Goal: Task Accomplishment & Management: Use online tool/utility

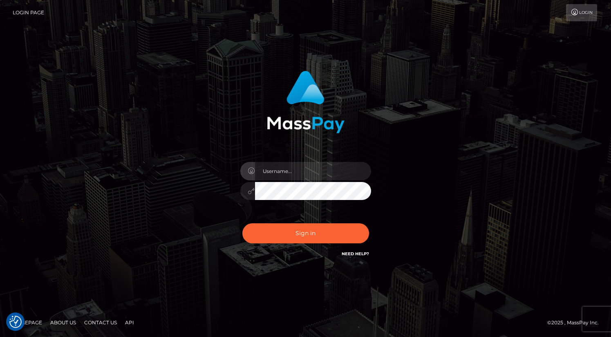
type input "oli.fanvue"
click at [297, 177] on input "text" at bounding box center [313, 171] width 116 height 18
type input "oli.fanvue"
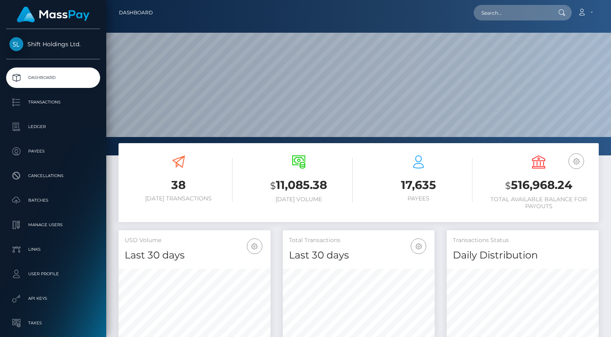
scroll to position [145, 152]
click at [515, 7] on input "text" at bounding box center [512, 13] width 77 height 16
paste input "robertbramblett88@gmail.com"
type input "robertbramblett88@gmail.com"
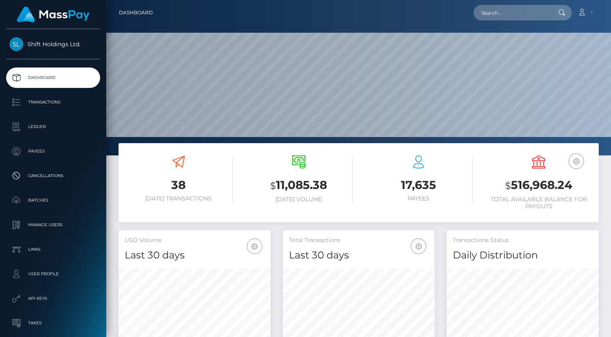
scroll to position [145, 152]
click at [531, 14] on input "text" at bounding box center [512, 13] width 77 height 16
paste input "[EMAIL_ADDRESS][DOMAIN_NAME]"
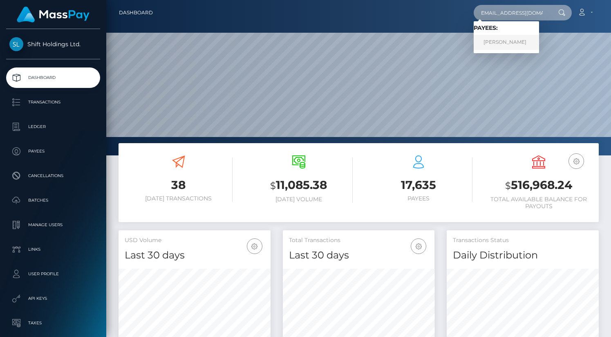
type input "kylielee666@gmail.com"
click at [515, 40] on link "kylie byspalko" at bounding box center [506, 42] width 65 height 15
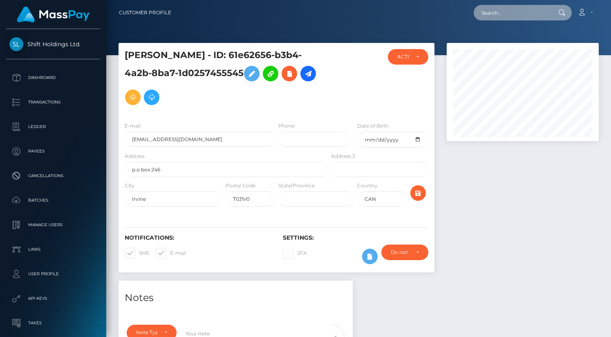
click at [524, 13] on input "text" at bounding box center [512, 13] width 77 height 16
paste input "[EMAIL_ADDRESS][DOMAIN_NAME]"
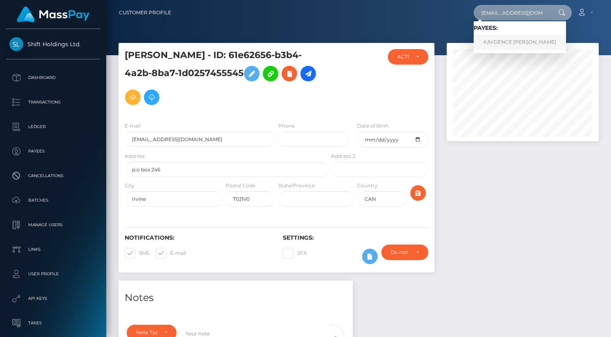
type input "[EMAIL_ADDRESS][DOMAIN_NAME]"
click at [516, 40] on link "KAYDENCE NEVAEH FLEWELL" at bounding box center [520, 42] width 92 height 15
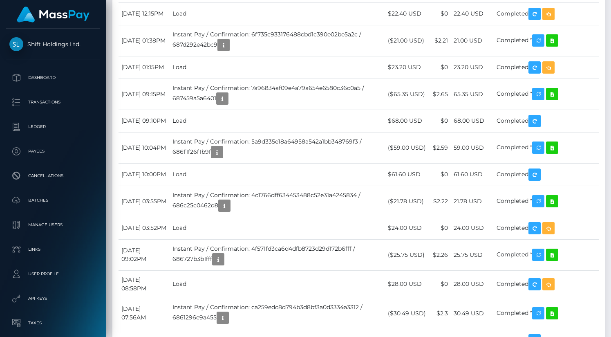
scroll to position [2490, 0]
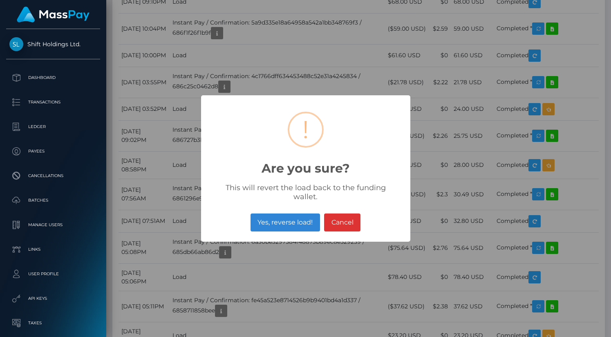
click at [298, 219] on button "Yes, reverse load!" at bounding box center [286, 223] width 70 height 18
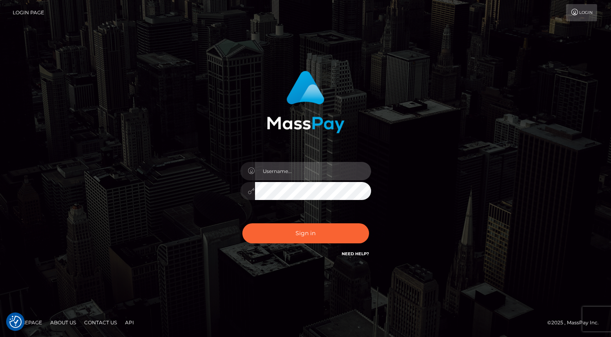
click at [303, 169] on input "text" at bounding box center [313, 171] width 116 height 18
type input "oli.fanvue"
click at [314, 172] on input "text" at bounding box center [313, 171] width 116 height 18
type input "oli.fanvue"
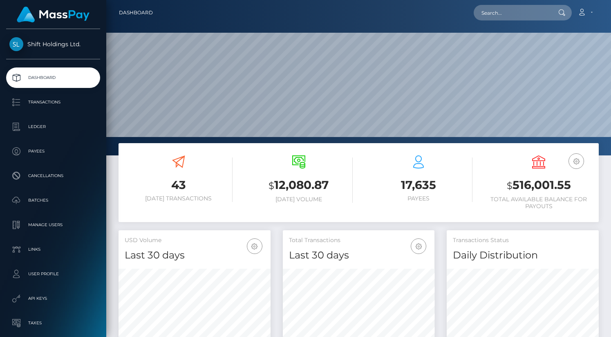
scroll to position [145, 152]
click at [513, 16] on input "text" at bounding box center [512, 13] width 77 height 16
paste input "avareinfanvue@gmail.com"
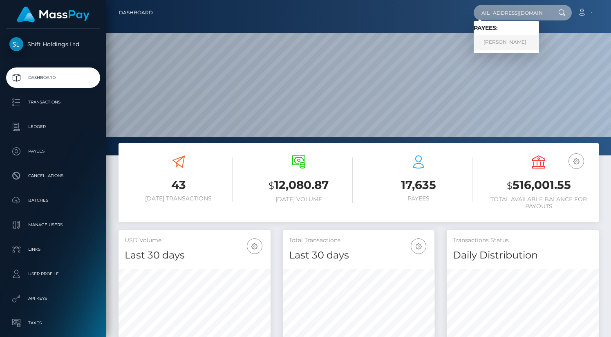
type input "avareinfanvue@gmail.com"
click at [510, 40] on link "Nadia Foster" at bounding box center [506, 42] width 65 height 15
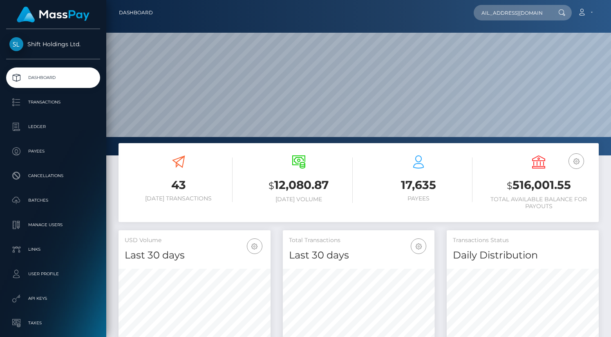
scroll to position [0, 0]
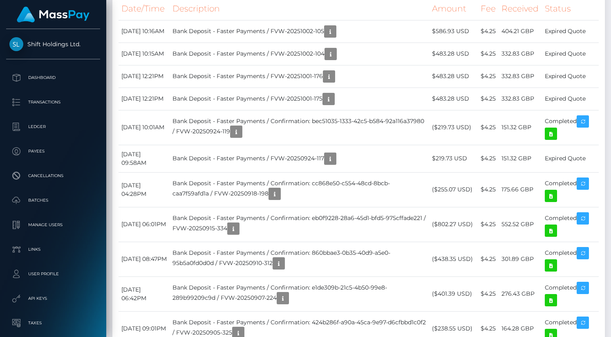
scroll to position [401, 0]
